Goal: Task Accomplishment & Management: Manage account settings

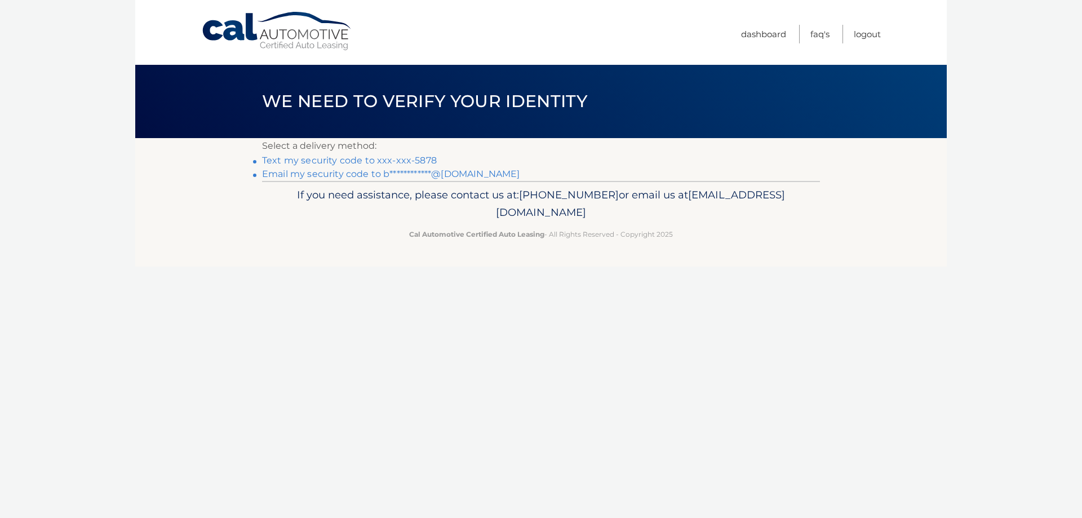
click at [423, 155] on link "Text my security code to xxx-xxx-5878" at bounding box center [349, 160] width 175 height 11
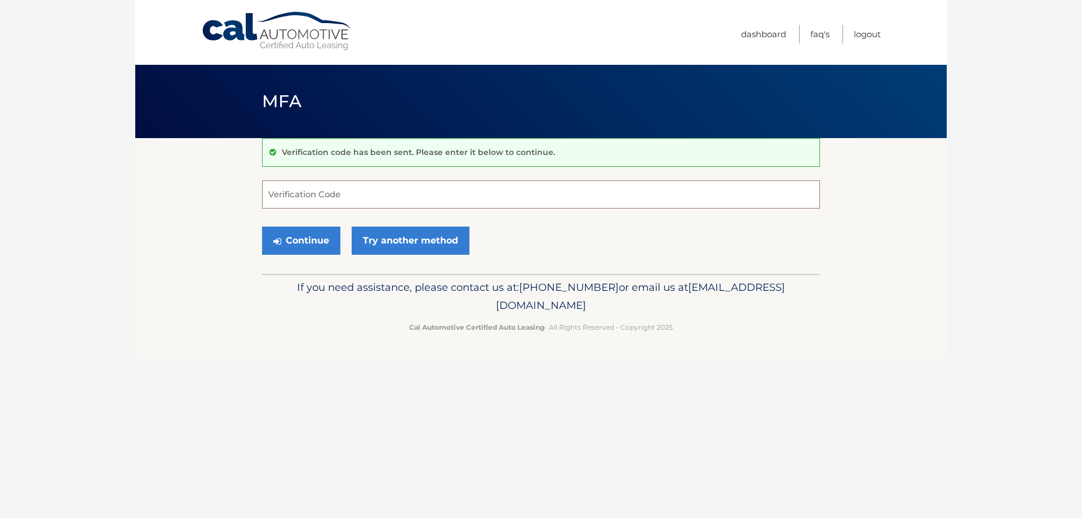
click at [438, 197] on input "Verification Code" at bounding box center [541, 194] width 558 height 28
type input "100276"
click at [285, 239] on button "Continue" at bounding box center [301, 240] width 78 height 28
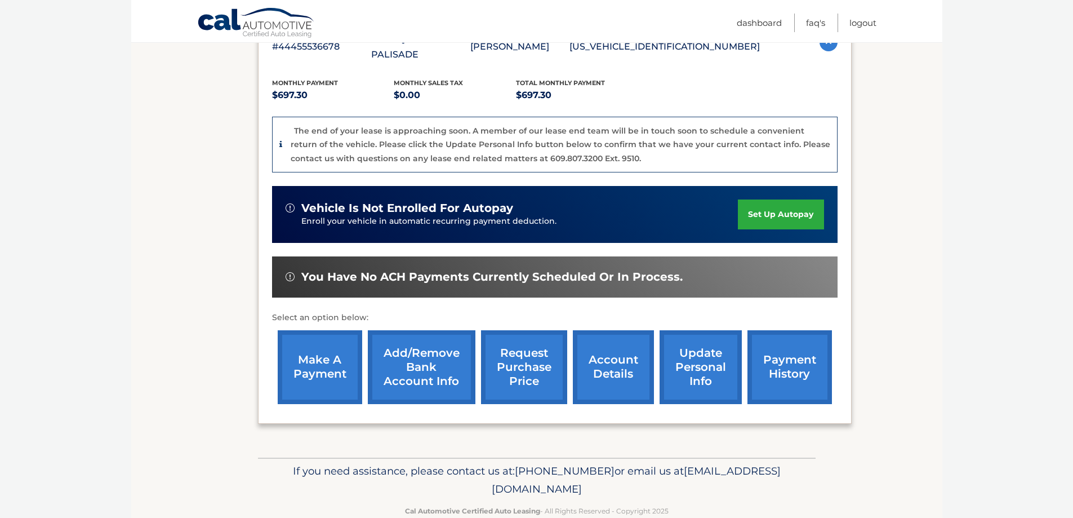
scroll to position [235, 0]
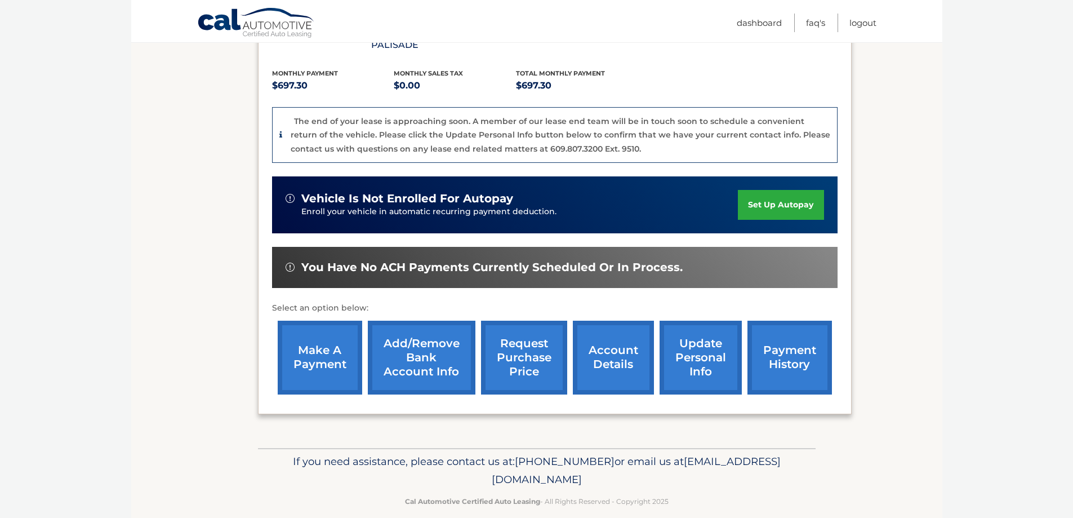
click at [611, 336] on link "account details" at bounding box center [613, 358] width 81 height 74
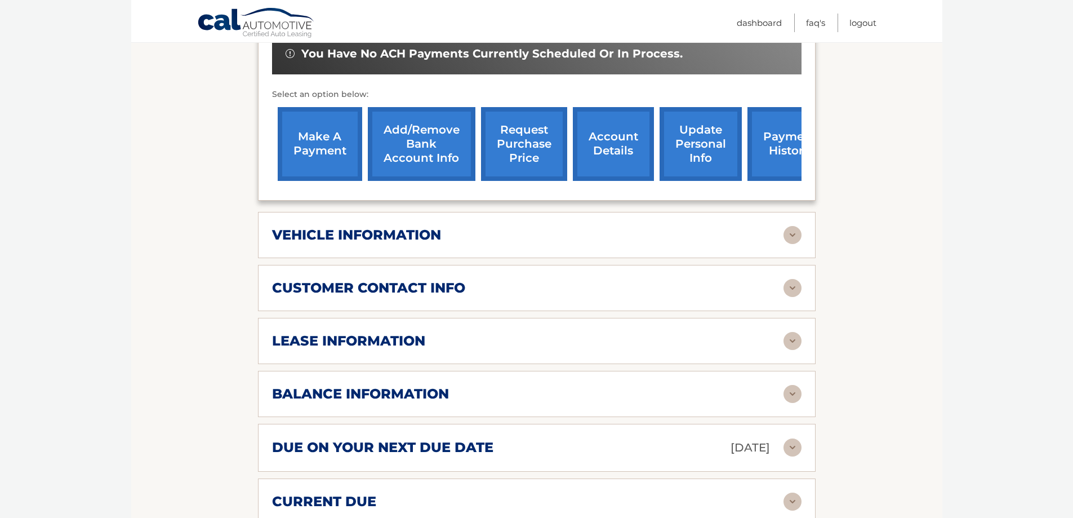
scroll to position [394, 0]
click at [784, 384] on img at bounding box center [793, 393] width 18 height 18
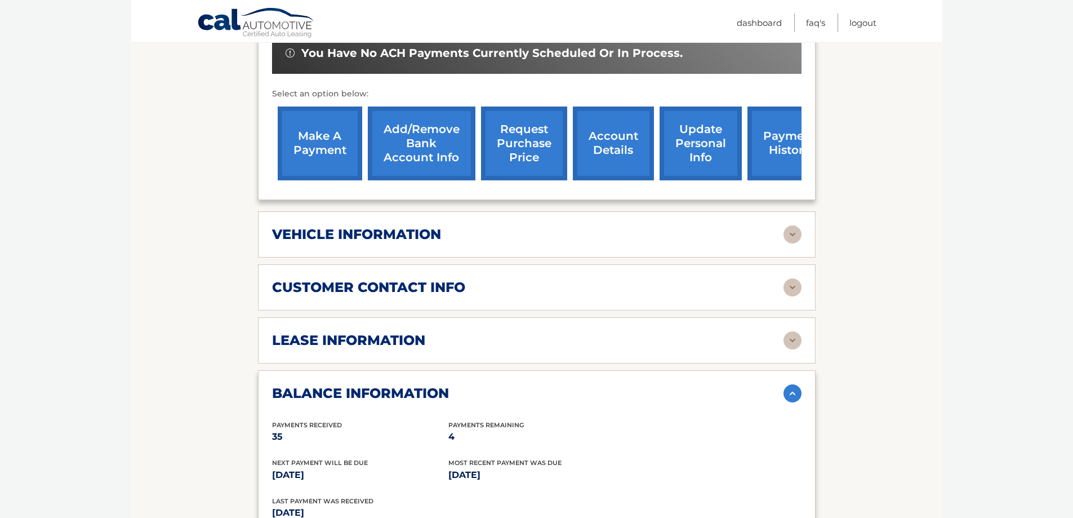
click at [753, 332] on div "lease information" at bounding box center [527, 340] width 511 height 17
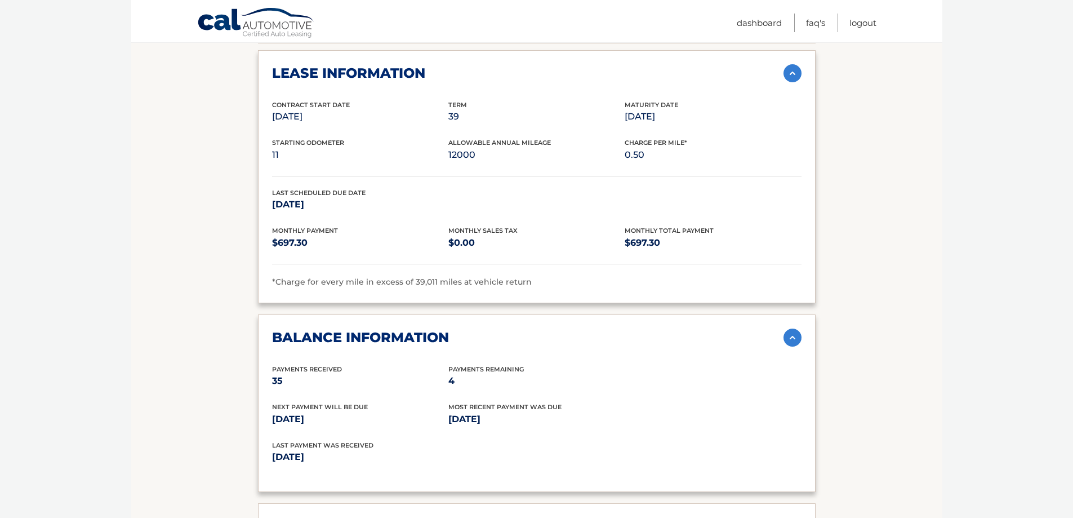
scroll to position [620, 0]
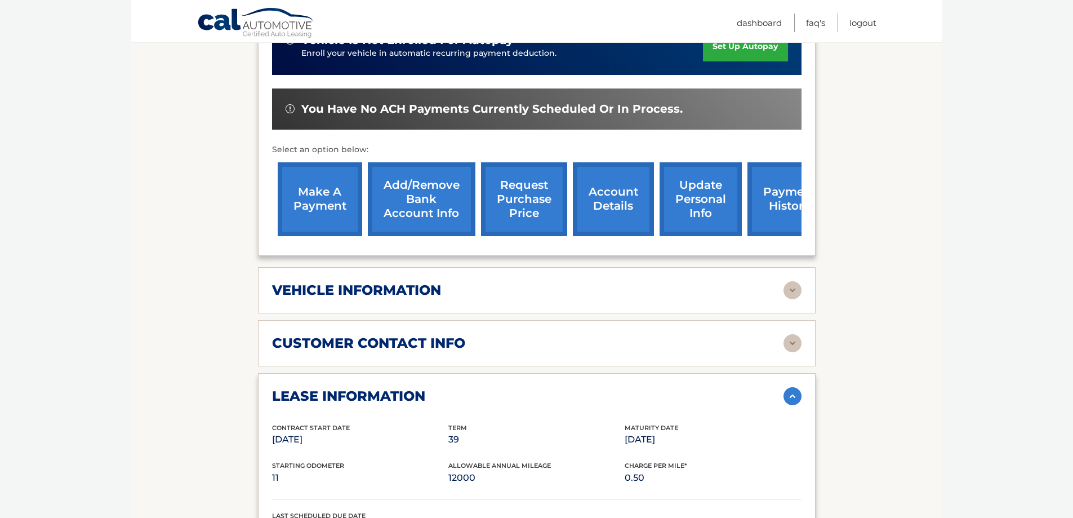
scroll to position [338, 0]
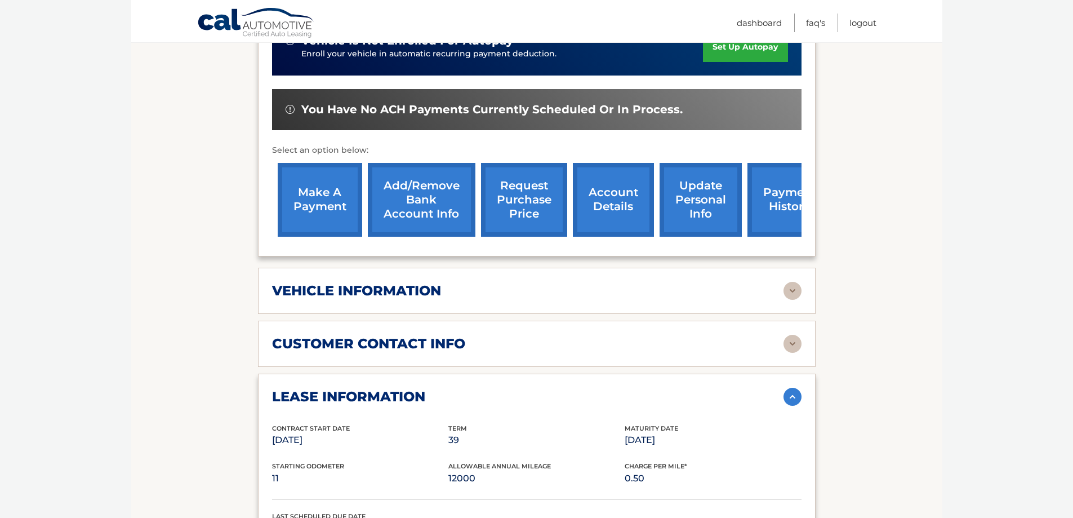
click at [529, 205] on link "request purchase price" at bounding box center [524, 200] width 86 height 74
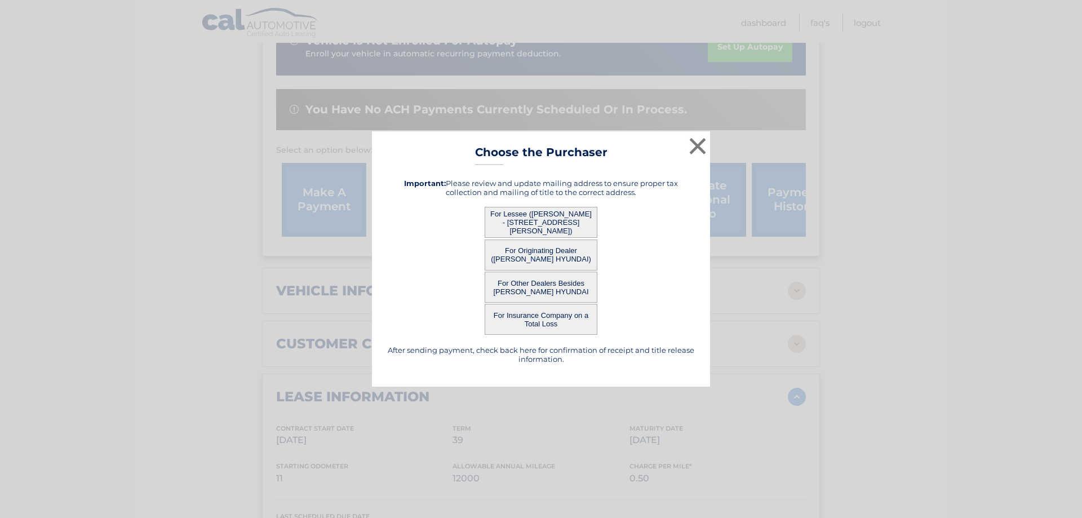
click at [552, 256] on button "For Originating Dealer ([PERSON_NAME] HYUNDAI)" at bounding box center [540, 254] width 113 height 31
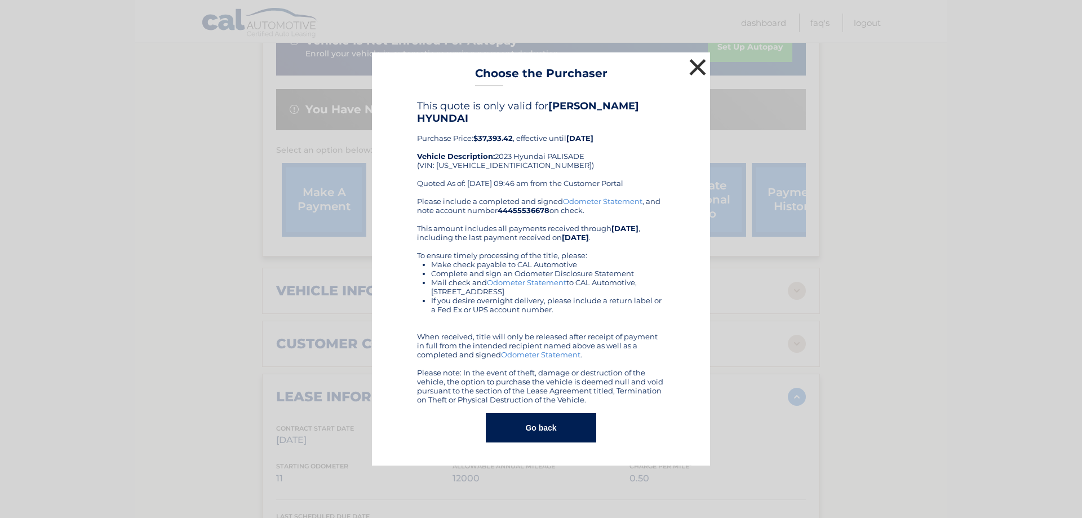
click at [700, 71] on button "×" at bounding box center [697, 67] width 23 height 23
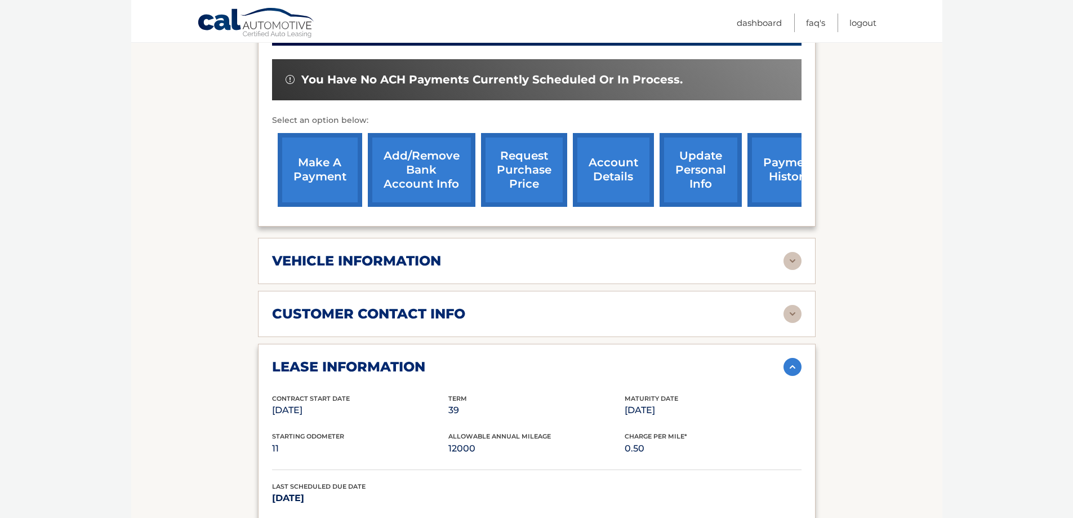
scroll to position [394, 0]
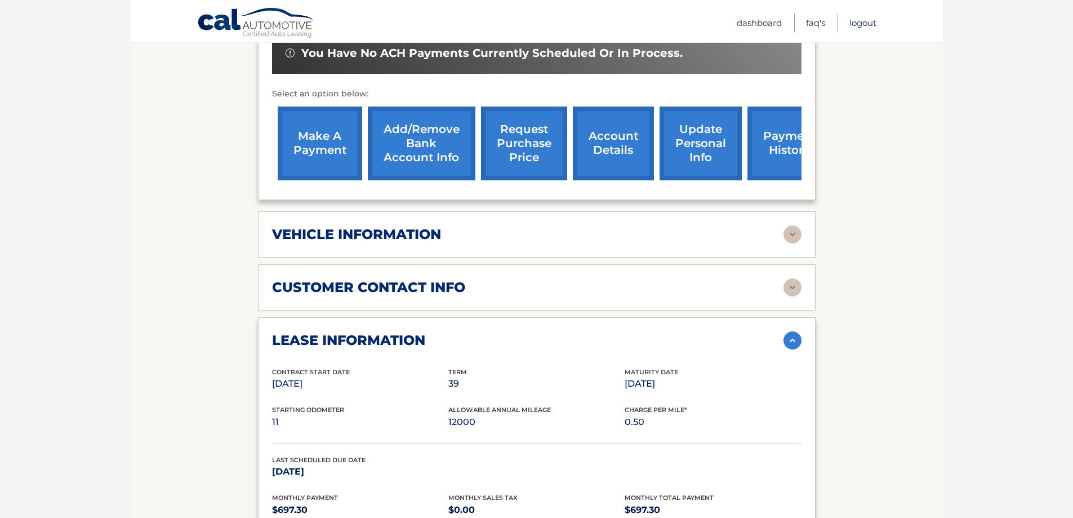
click at [862, 24] on link "Logout" at bounding box center [862, 23] width 27 height 19
